Goal: Feedback & Contribution: Submit feedback/report problem

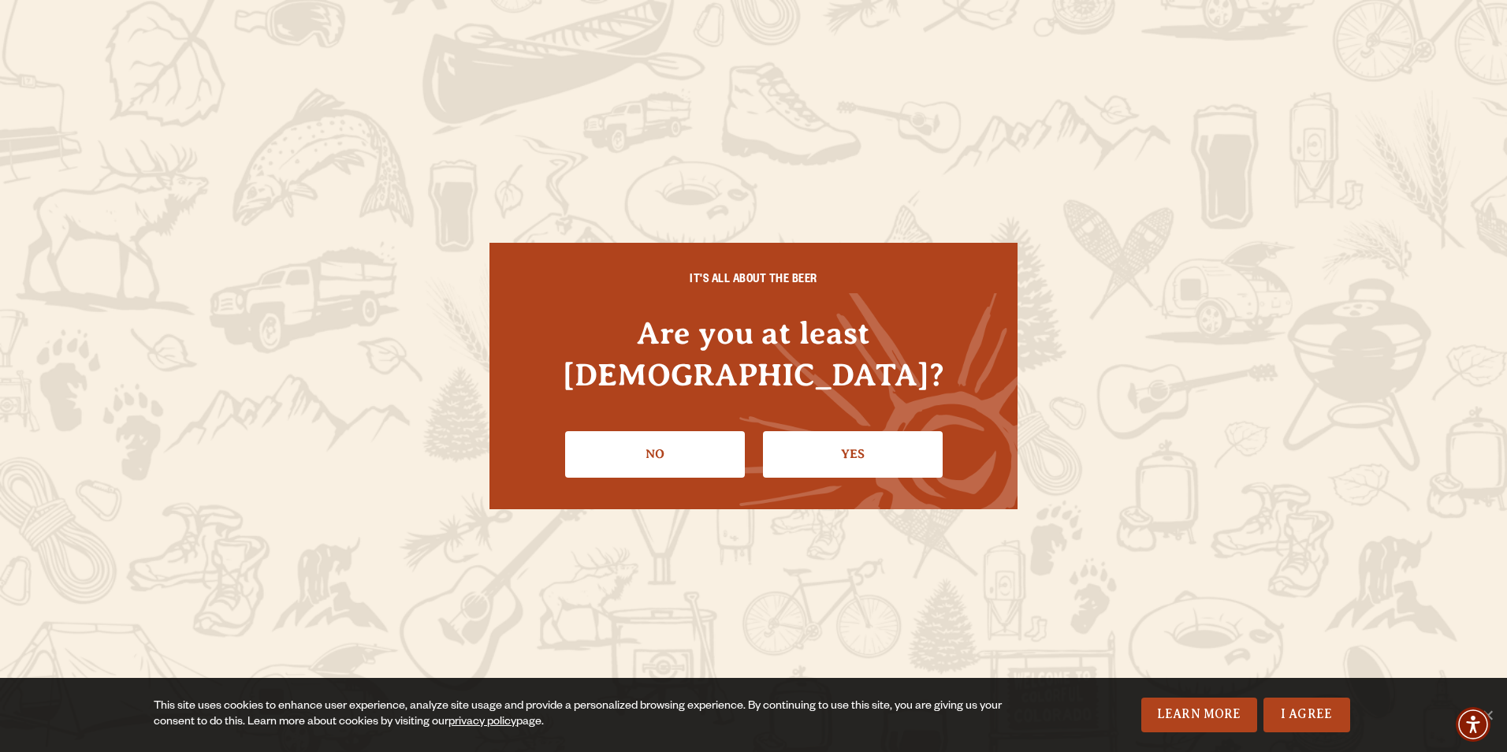
click at [859, 431] on link "Yes" at bounding box center [853, 454] width 180 height 46
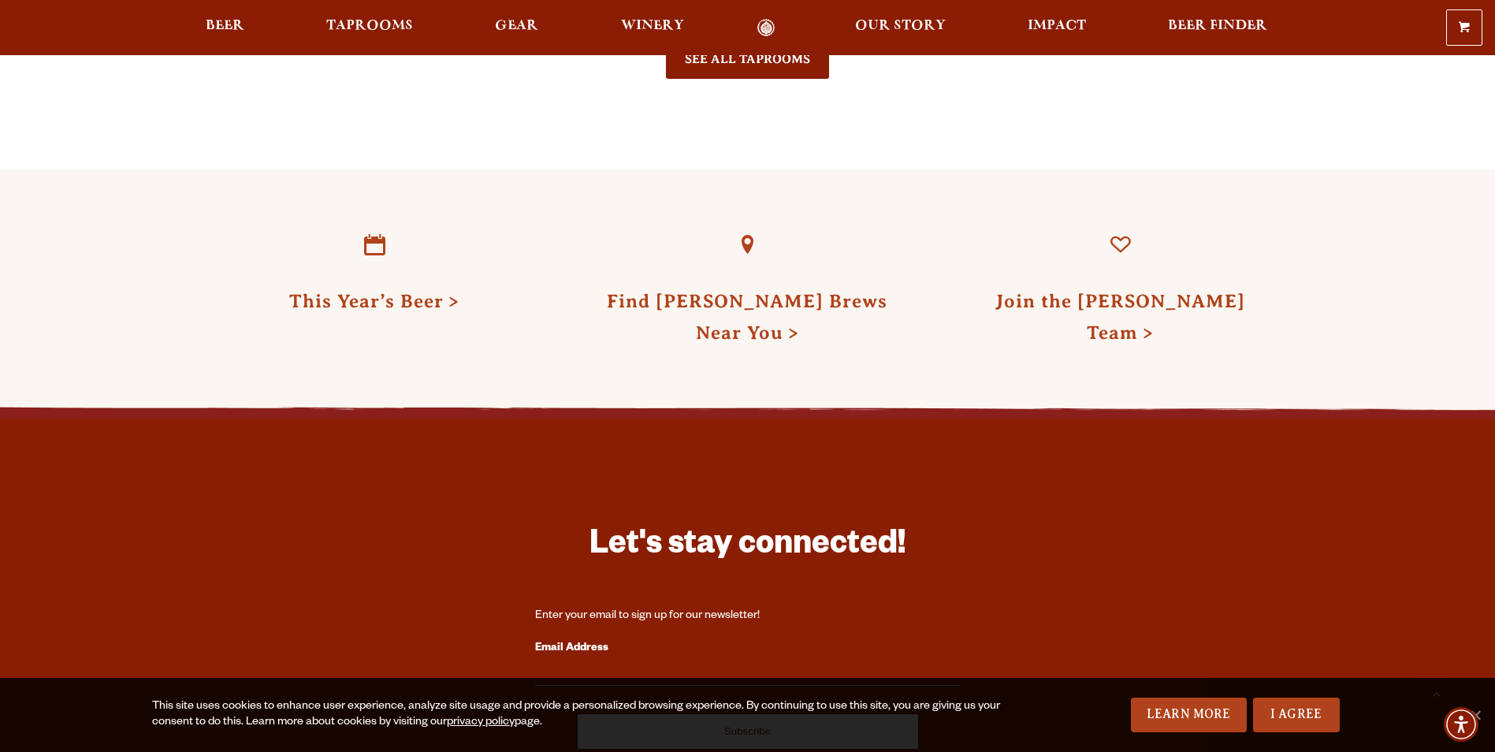
scroll to position [4257, 0]
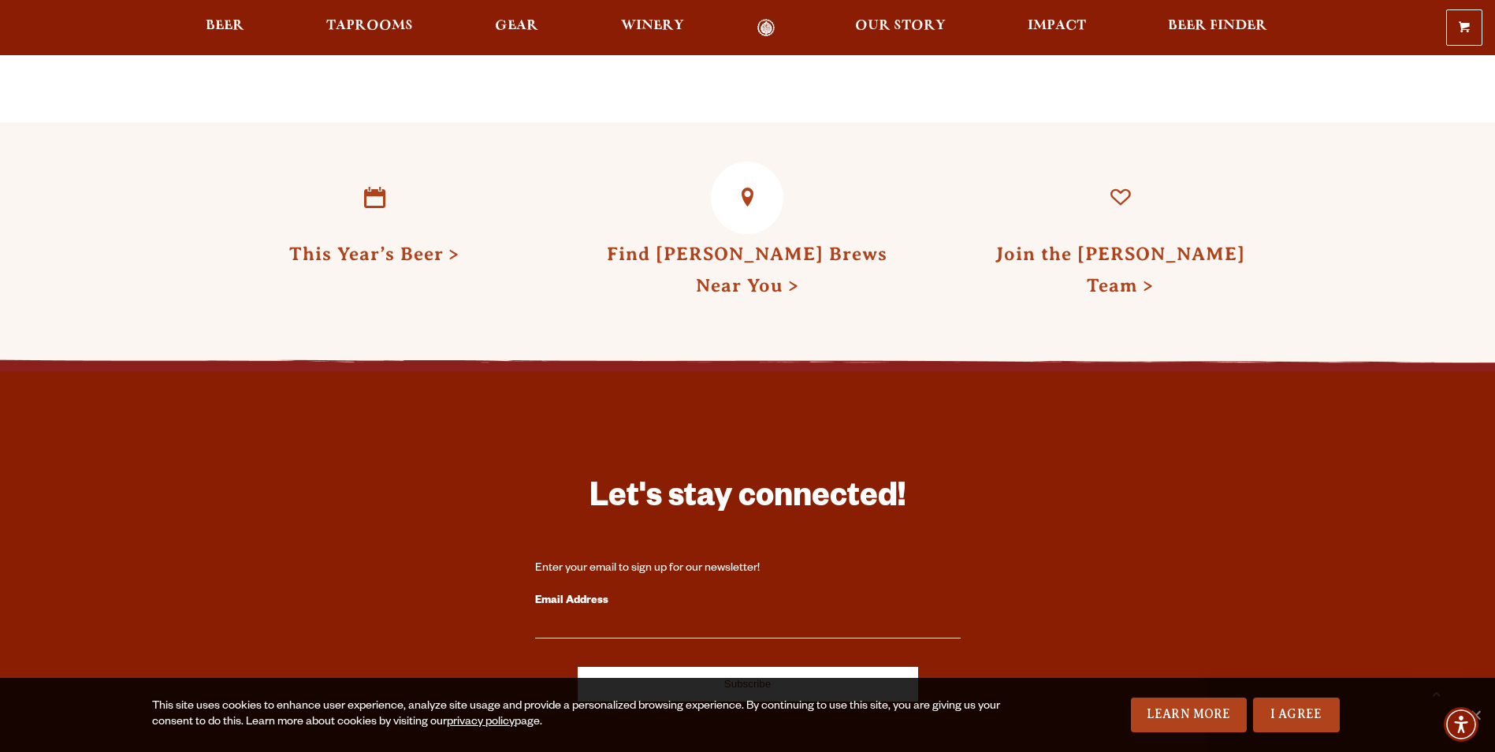
click at [784, 263] on link "Find Odell Brews Near You" at bounding box center [747, 270] width 281 height 52
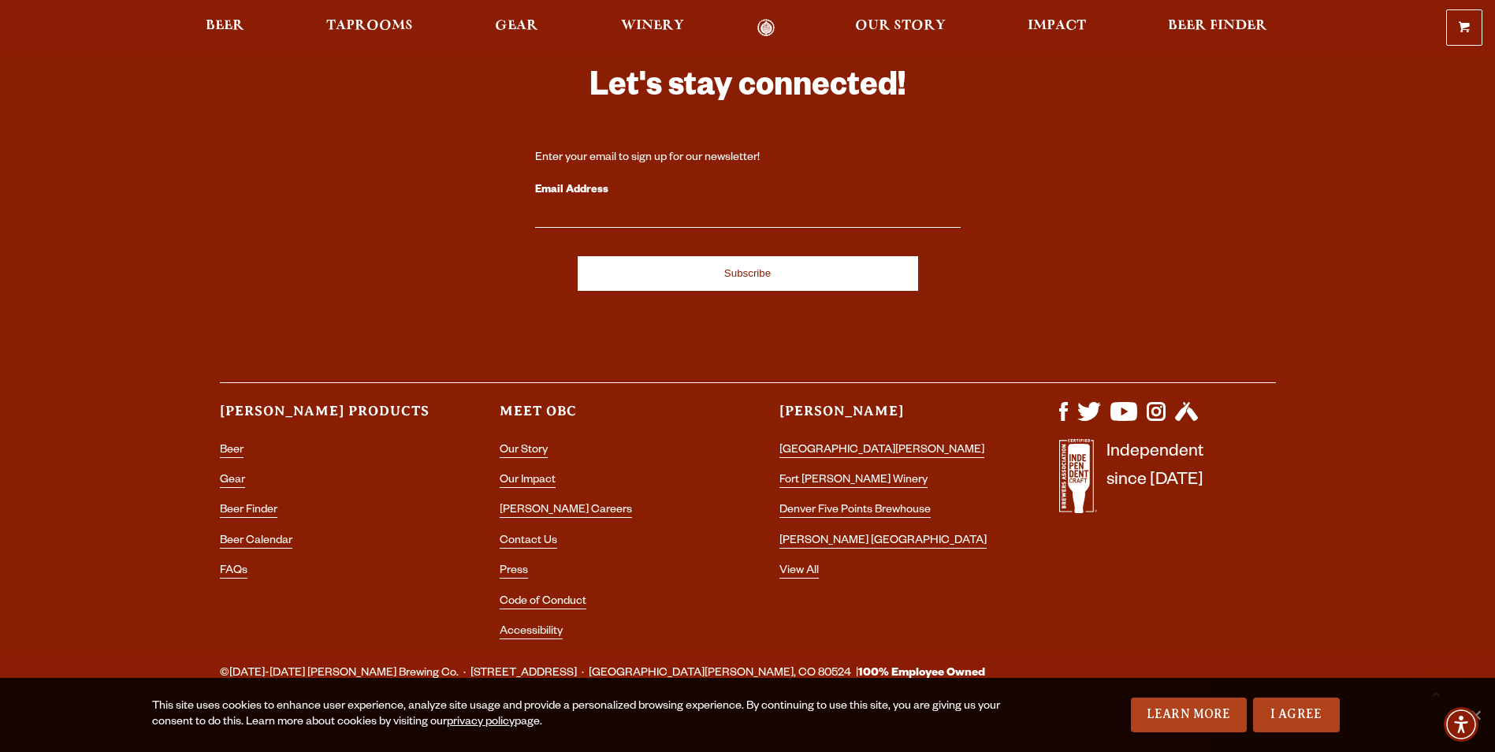
scroll to position [4668, 0]
click at [521, 534] on link "Contact Us" at bounding box center [529, 541] width 58 height 14
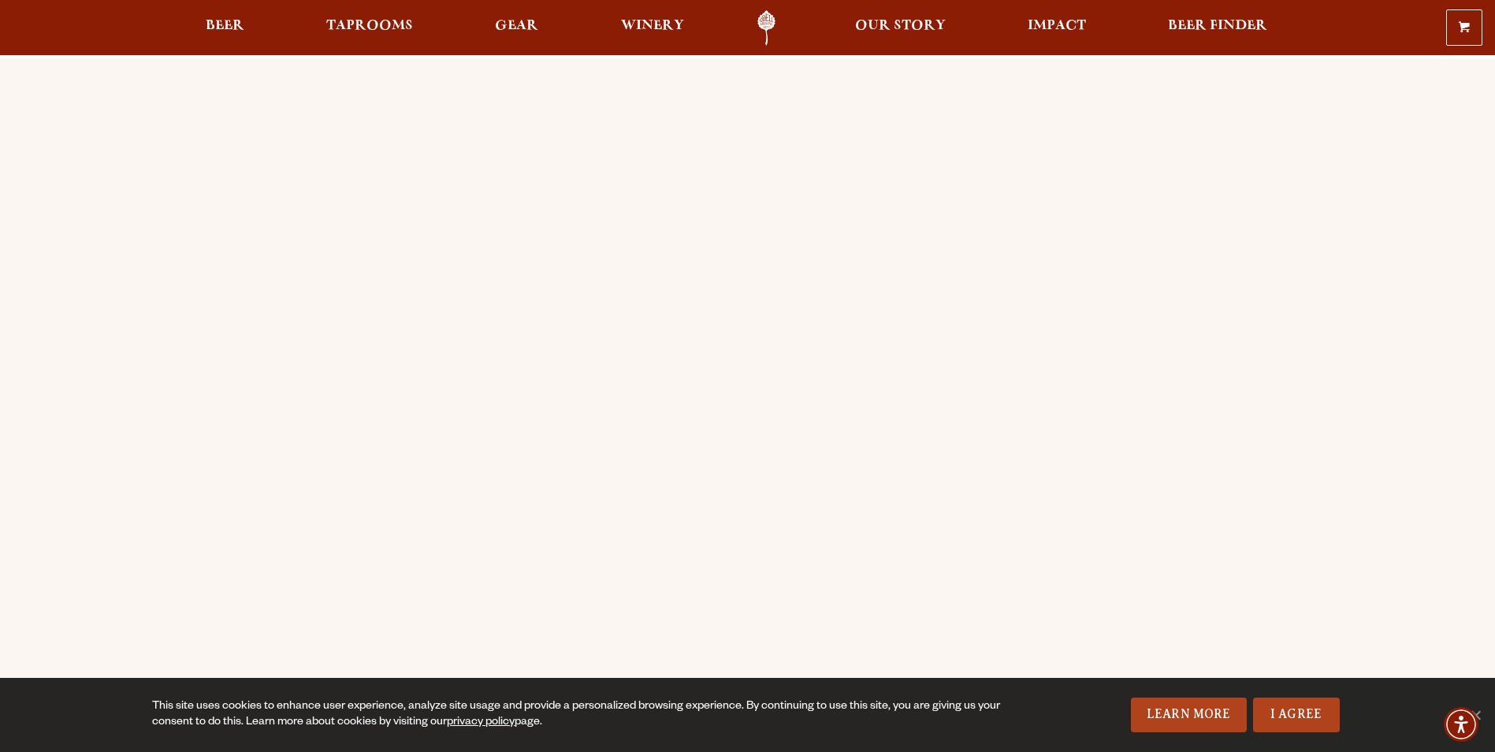
click at [171, 147] on div "Order Online Order Odell beer or OBC Wine online for delivery or pick-up from a…" at bounding box center [747, 624] width 1495 height 1130
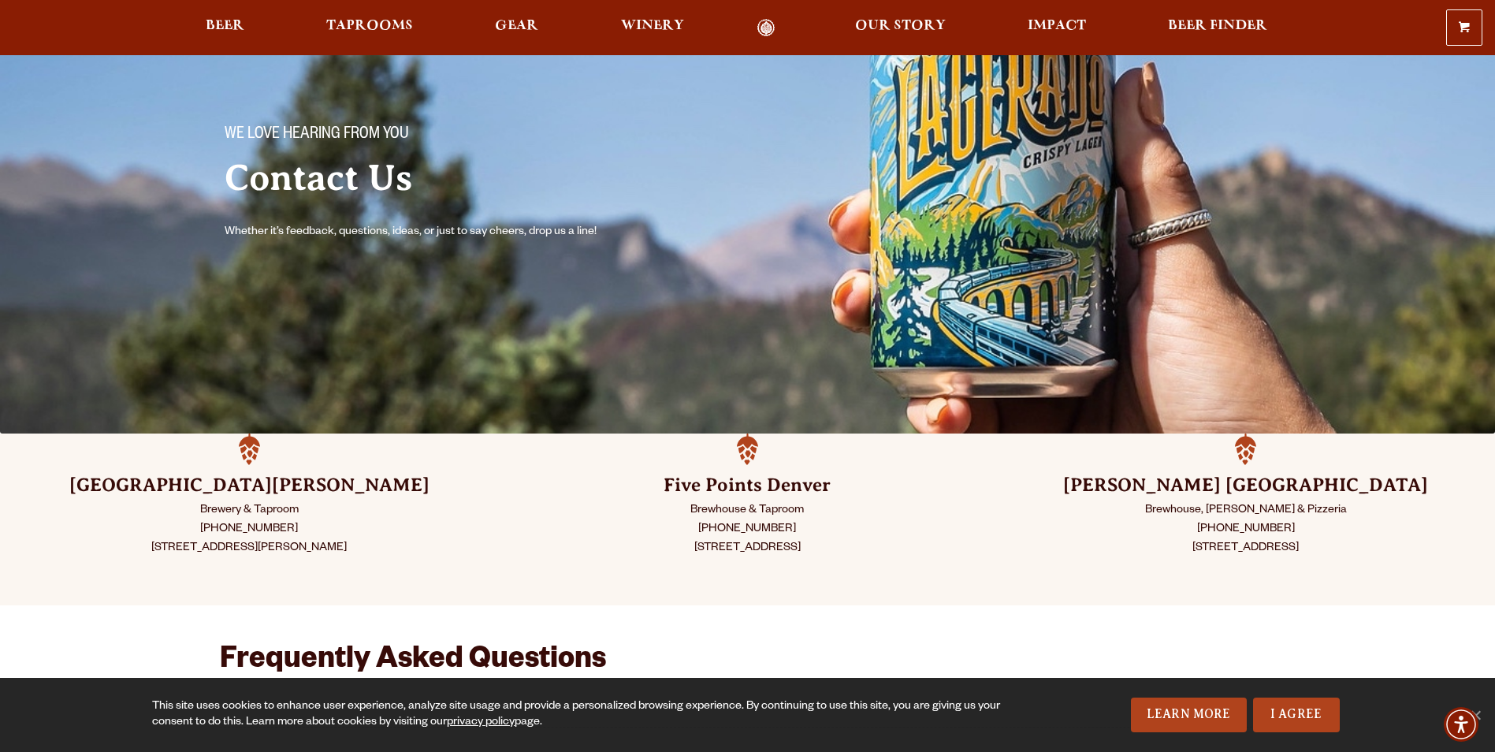
scroll to position [158, 0]
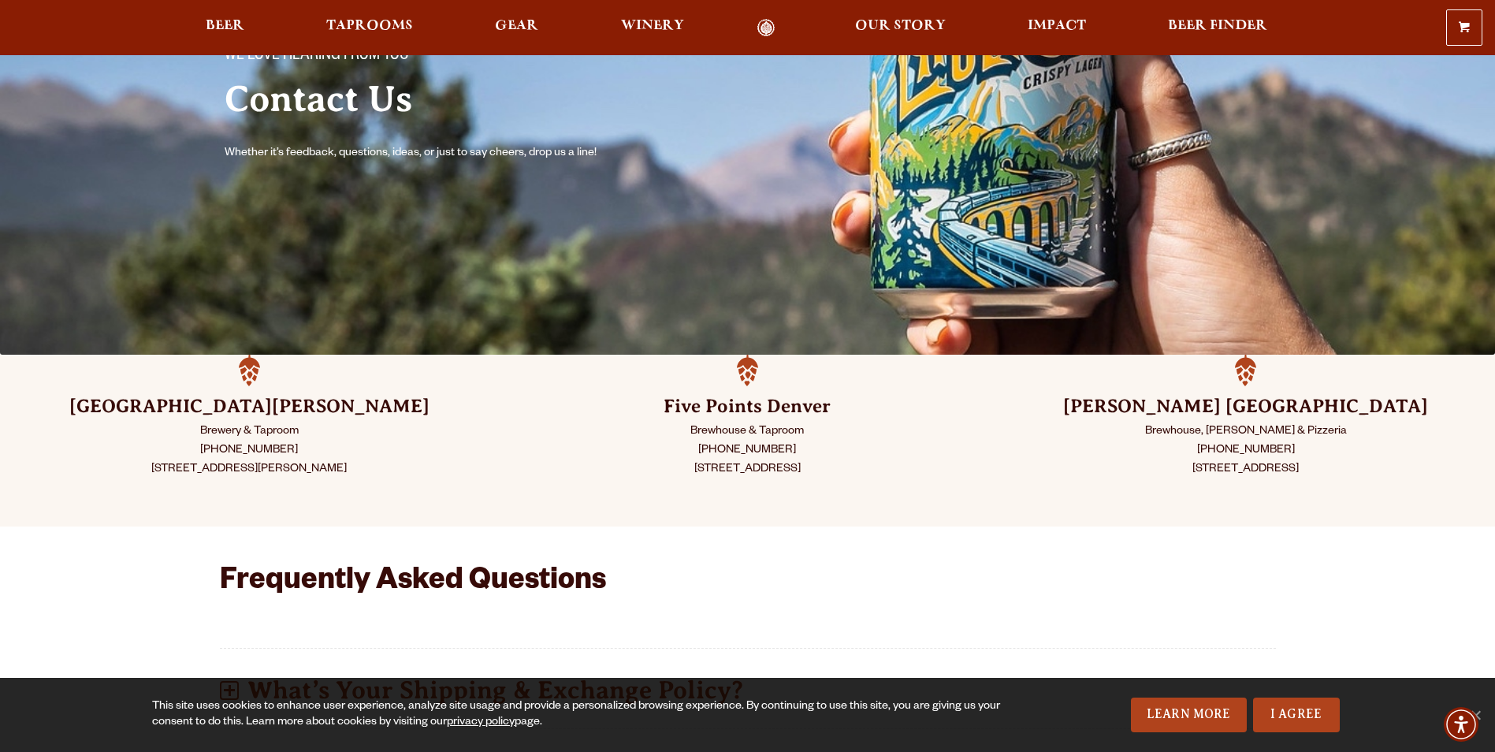
click at [252, 421] on div "Fort Collins Brewery & Taproom (970) 498-9070 800 East Lincoln Ave Fort Collins…" at bounding box center [248, 440] width 419 height 93
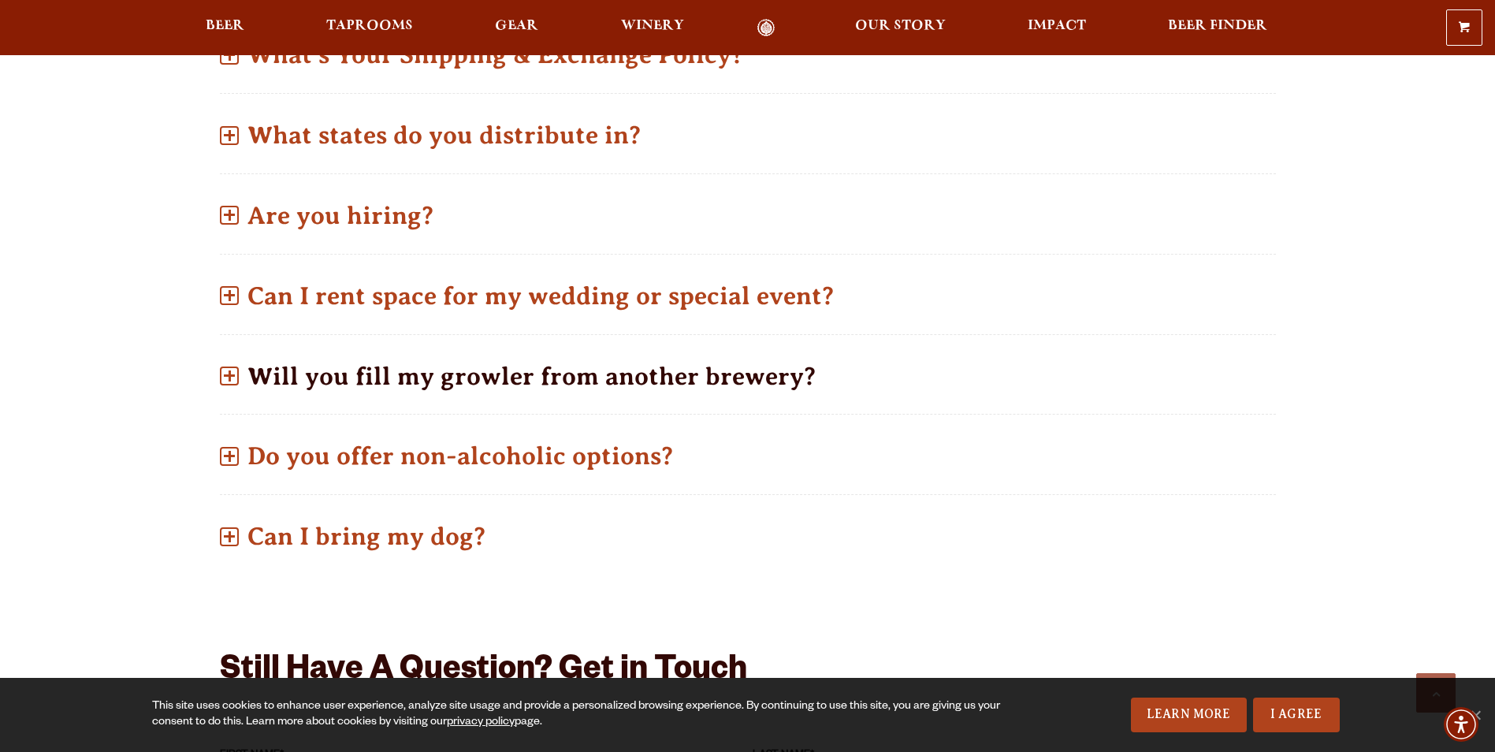
scroll to position [867, 0]
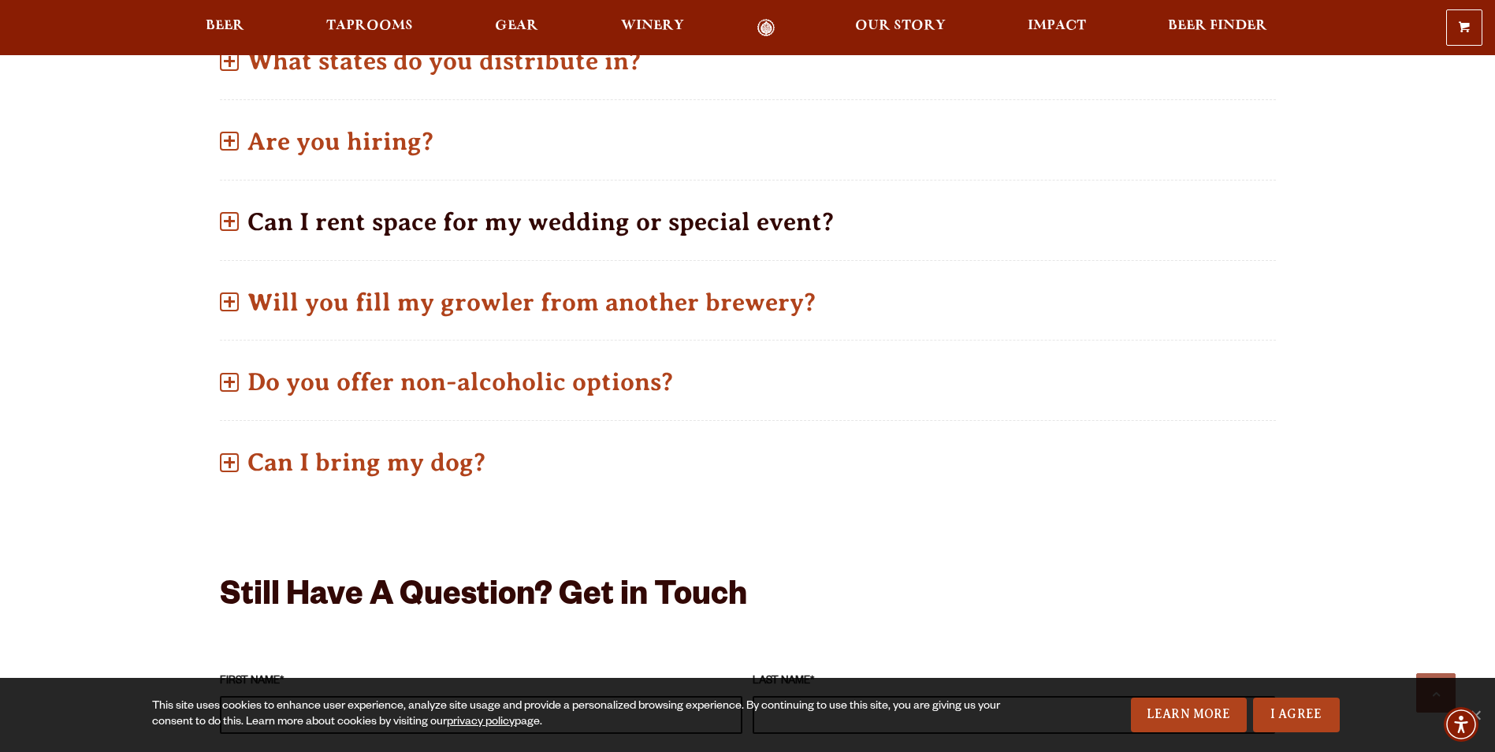
click at [466, 223] on p "Can I rent space for my wedding or special event?" at bounding box center [748, 222] width 1056 height 56
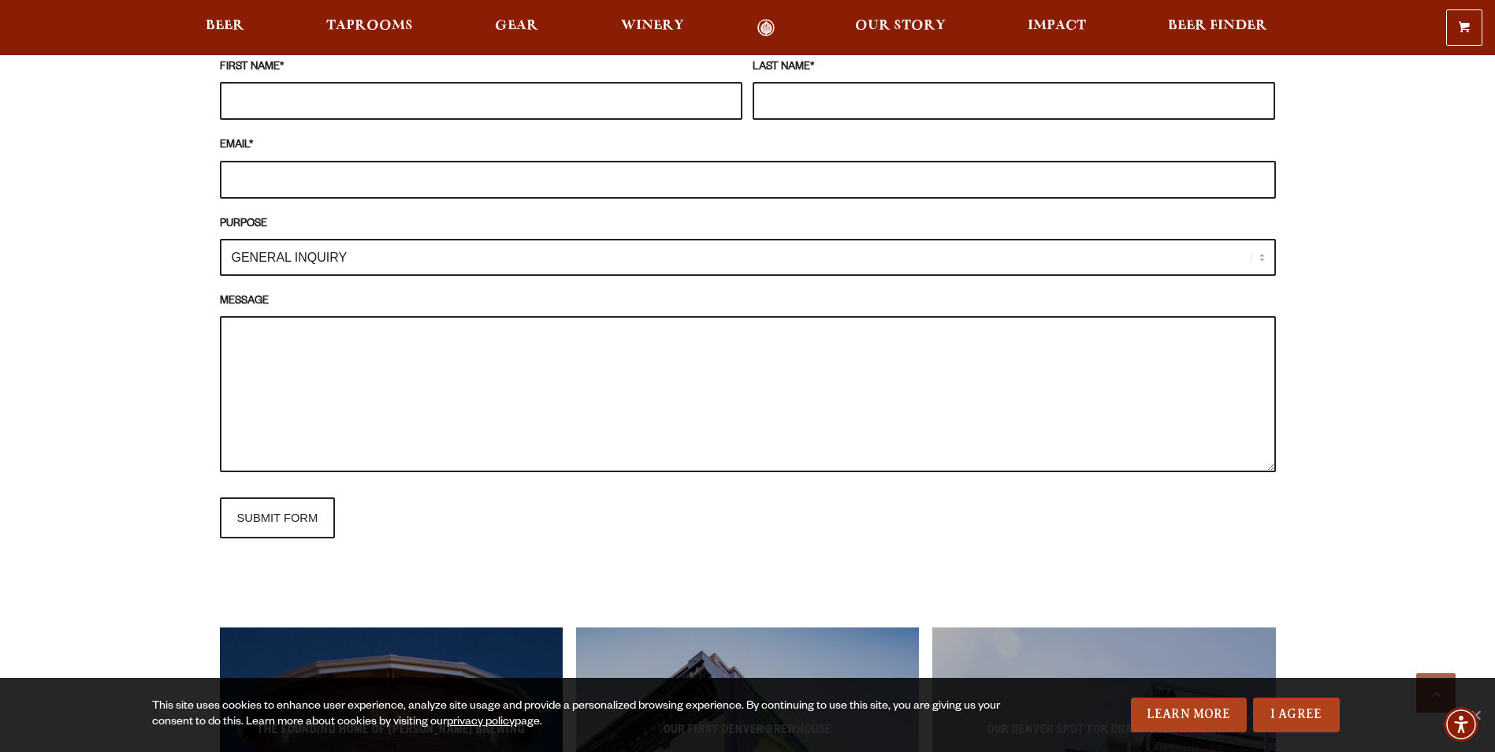
scroll to position [1655, 0]
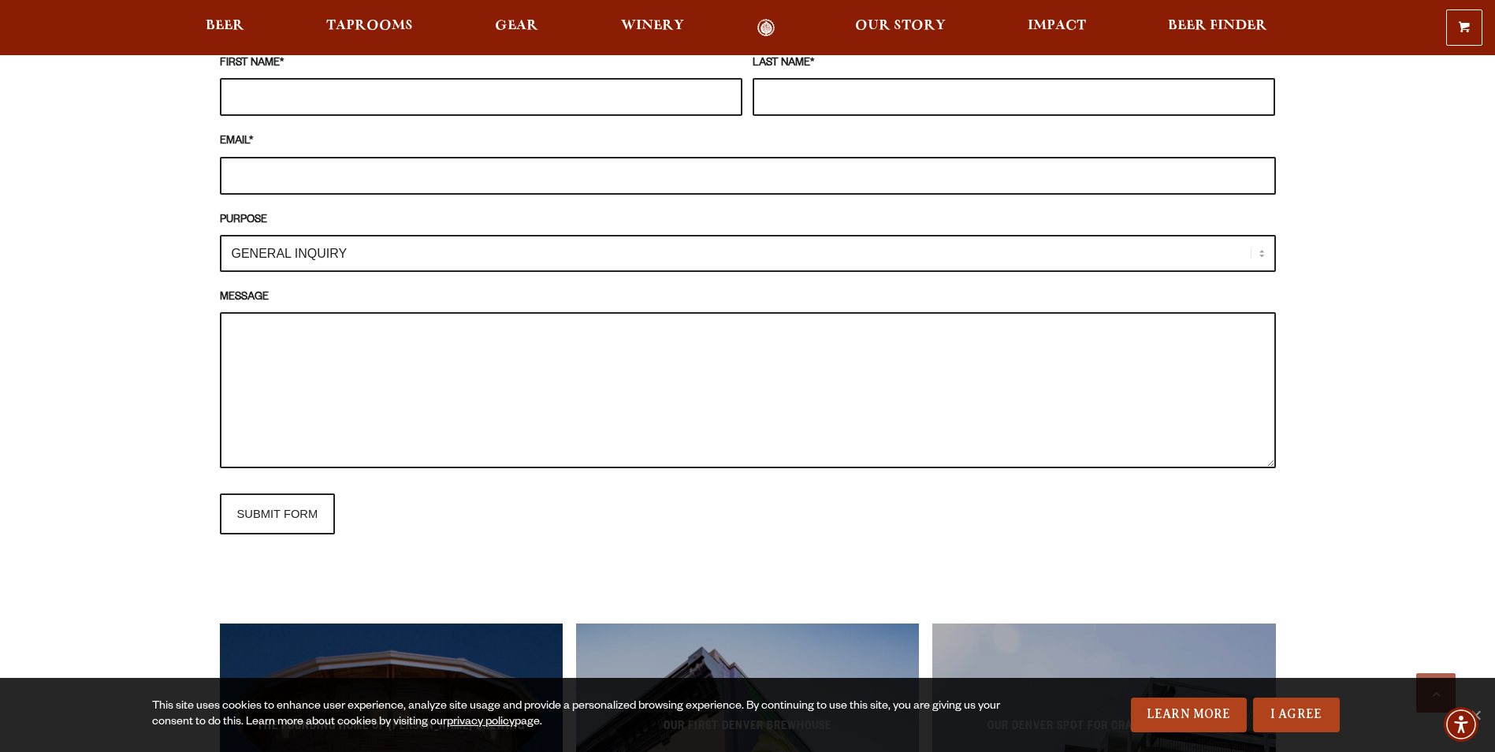
click at [274, 254] on select "GENERAL INQUIRY TAPROOM / BREWERY WINERY BOOK A TOUR MEDIA INQUIRY GEAR SHOP OD…" at bounding box center [748, 253] width 1056 height 37
click at [220, 235] on select "GENERAL INQUIRY TAPROOM / BREWERY WINERY BOOK A TOUR MEDIA INQUIRY GEAR SHOP OD…" at bounding box center [748, 253] width 1056 height 37
click at [244, 330] on textarea "MESSAGE" at bounding box center [748, 390] width 1056 height 156
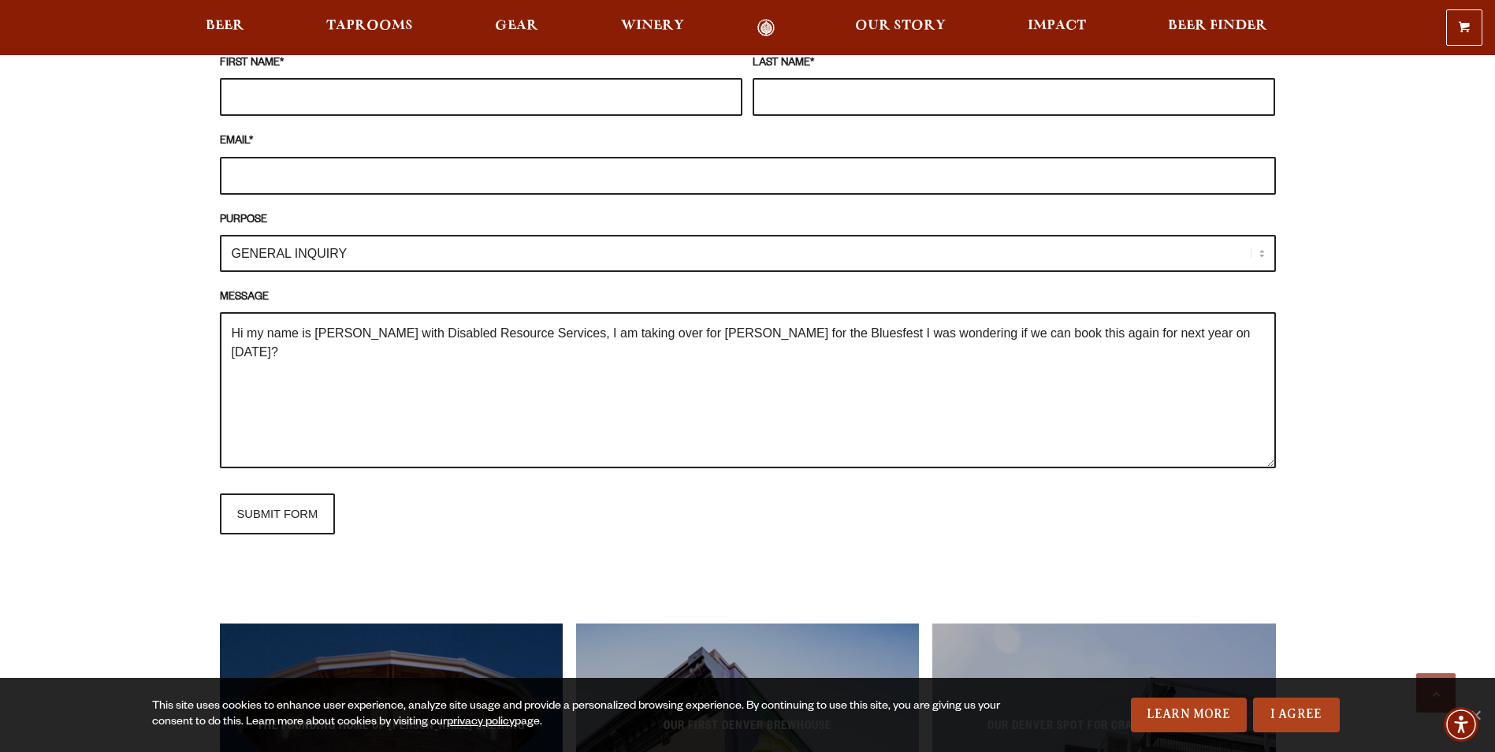
type textarea "Hi my name is Bridget with Disabled Resource Services, I am taking over for Jan…"
click at [281, 90] on input "FIRST NAME *" at bounding box center [481, 97] width 523 height 38
type input "Bridget"
type input "Goodew"
type input "bridget.g@drsnoco.org"
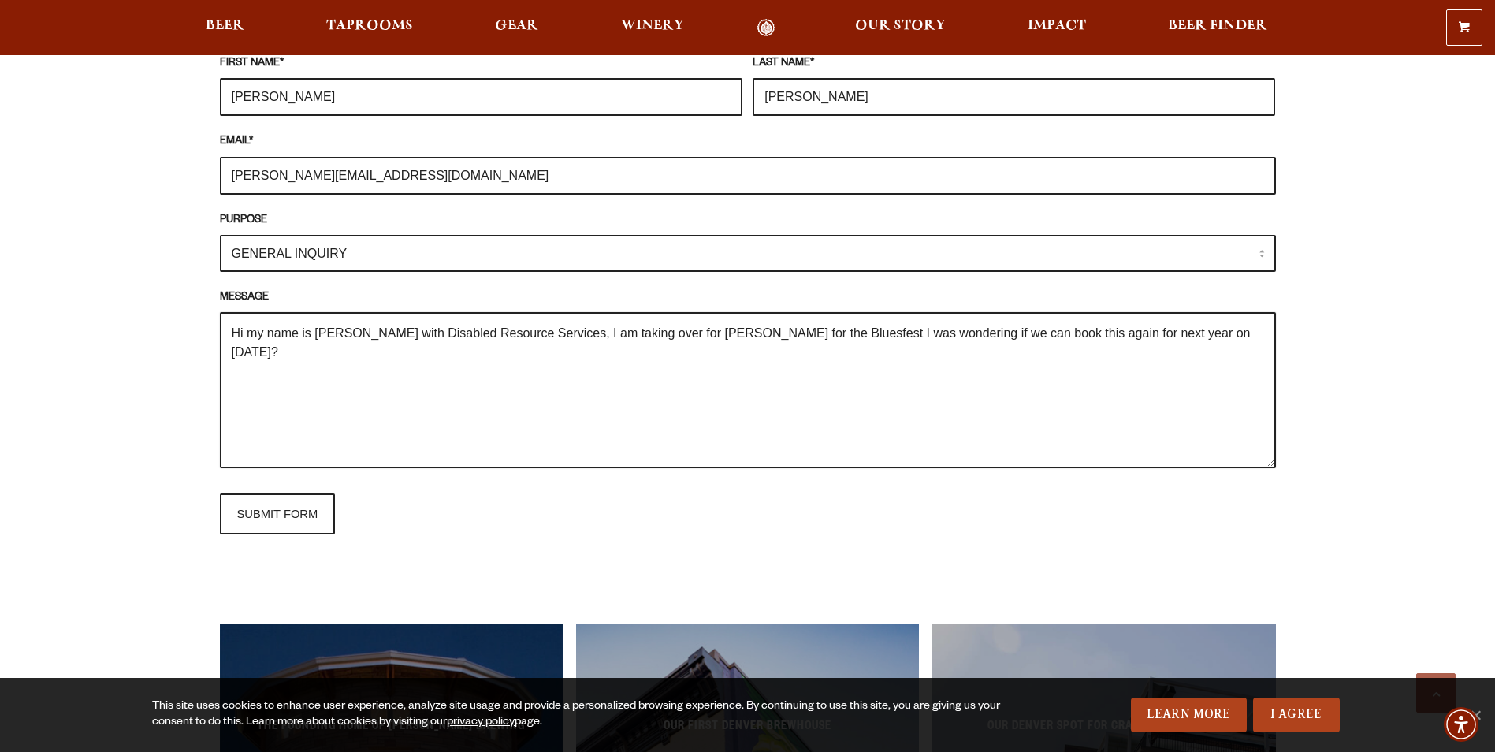
click at [248, 360] on textarea "Hi my name is Bridget with Disabled Resource Services, I am taking over for Jan…" at bounding box center [748, 390] width 1056 height 156
click at [1252, 329] on textarea "Hi my name is Bridget with Disabled Resource Services, I am taking over for Jan…" at bounding box center [748, 390] width 1056 height 156
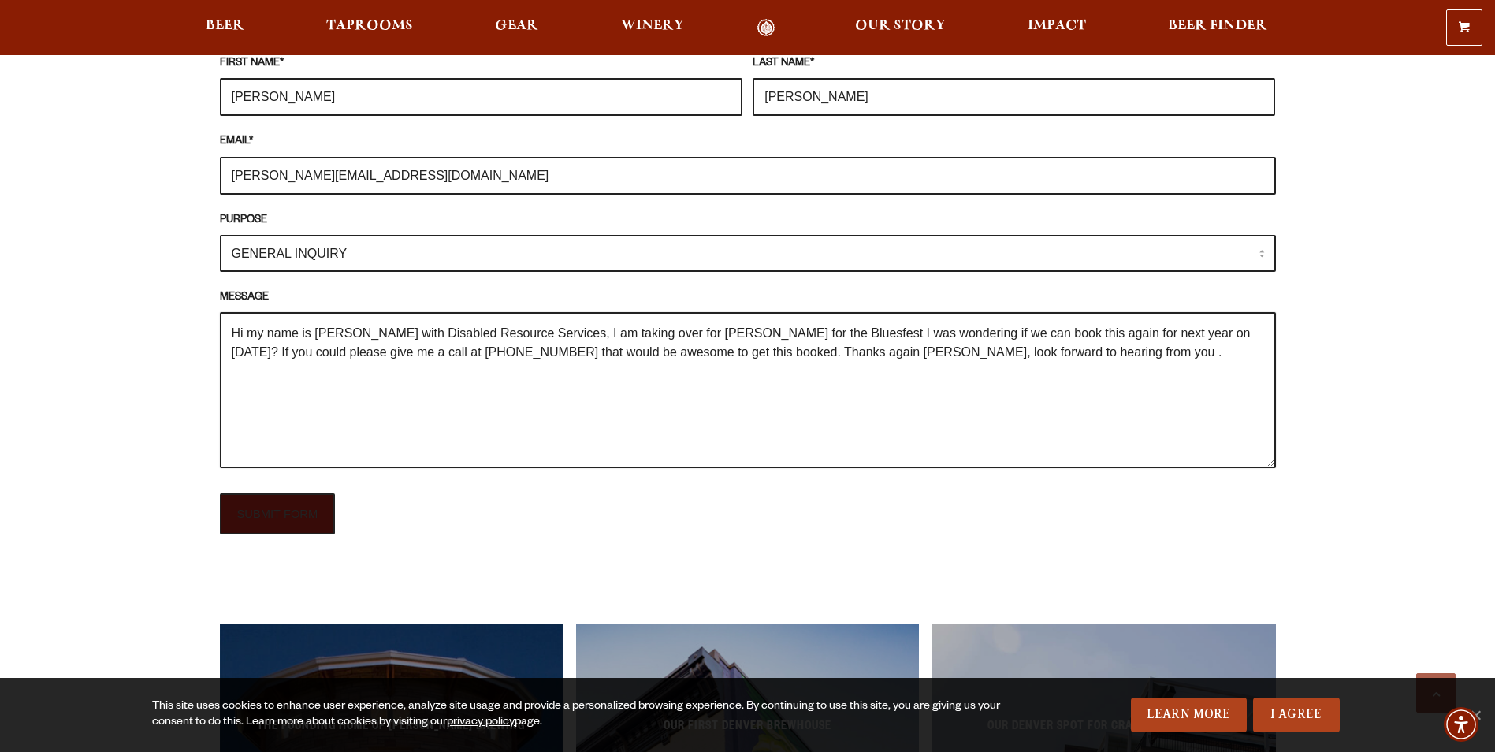
type textarea "Hi my name is Bridget with Disabled Resource Services, I am taking over for Jan…"
click at [266, 512] on input "SUBMIT FORM" at bounding box center [278, 513] width 116 height 41
type input "Sending"
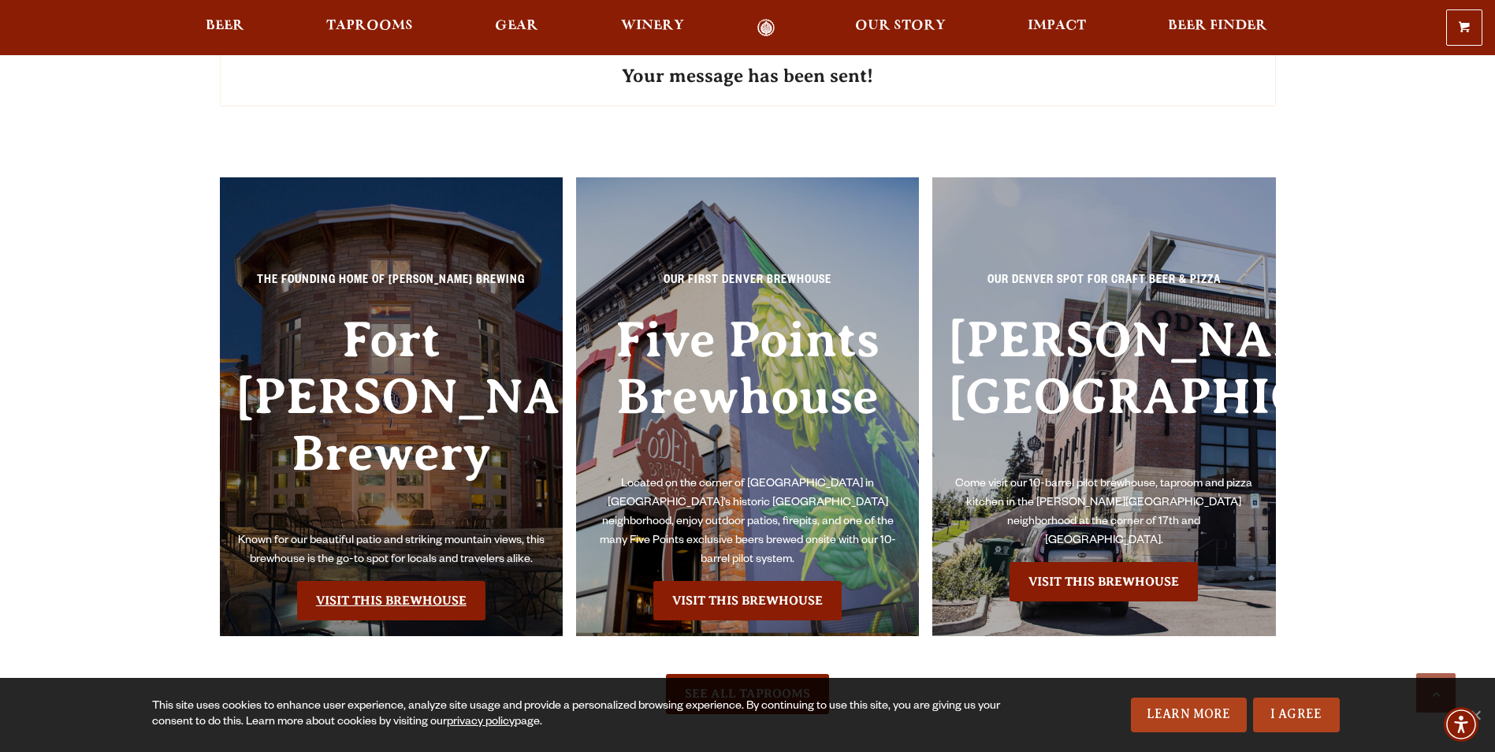
click at [379, 581] on link "Visit this Brewhouse" at bounding box center [391, 600] width 188 height 39
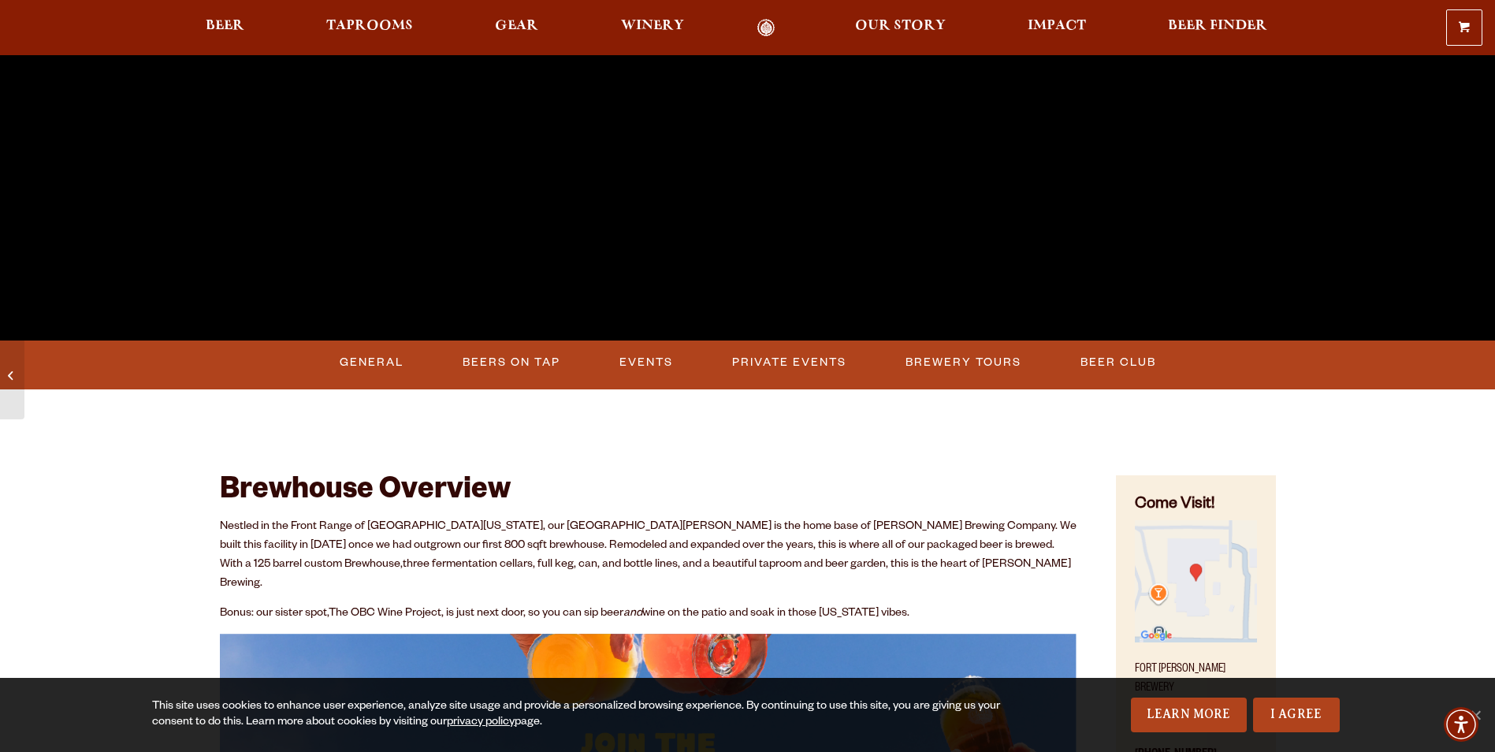
scroll to position [552, 0]
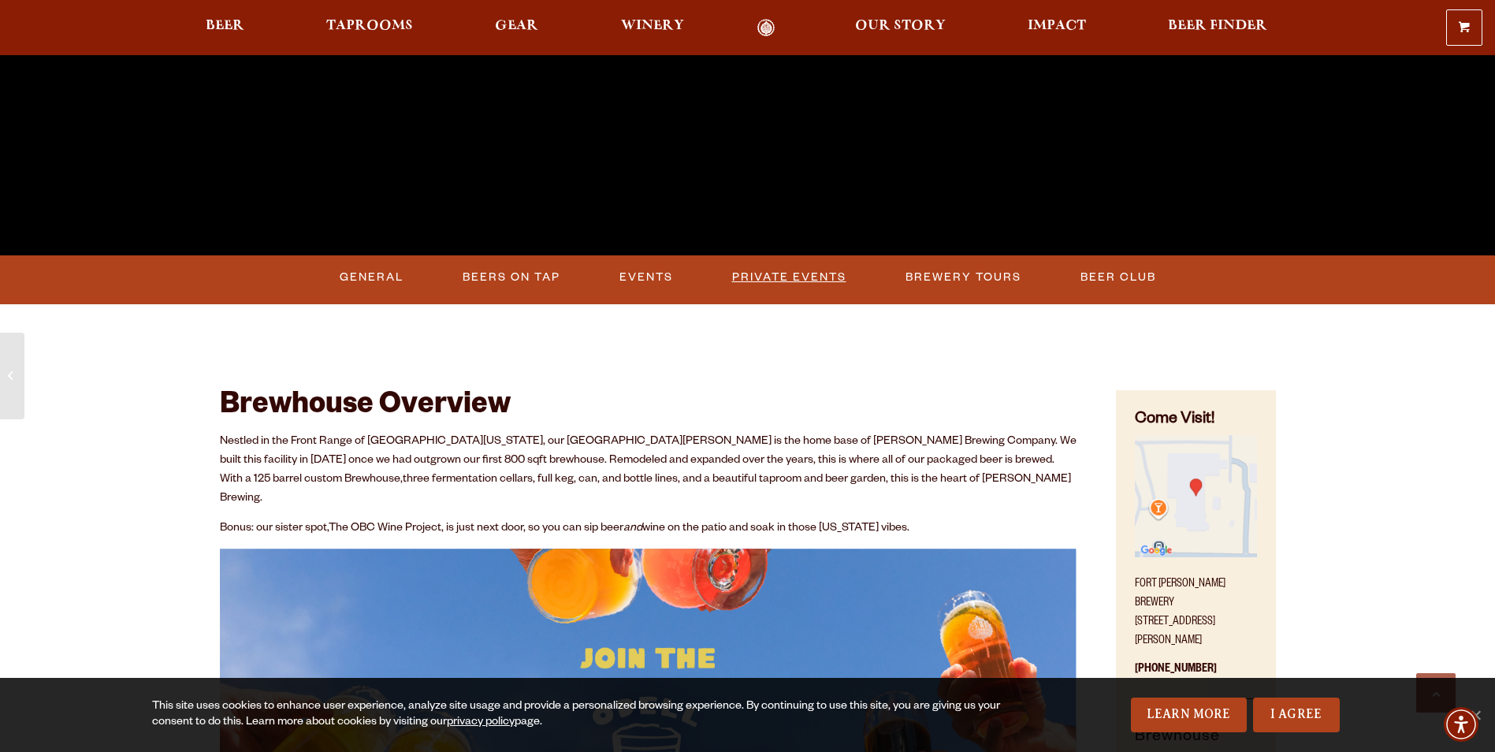
click at [780, 273] on link "Private Events" at bounding box center [789, 277] width 127 height 36
